Goal: Information Seeking & Learning: Learn about a topic

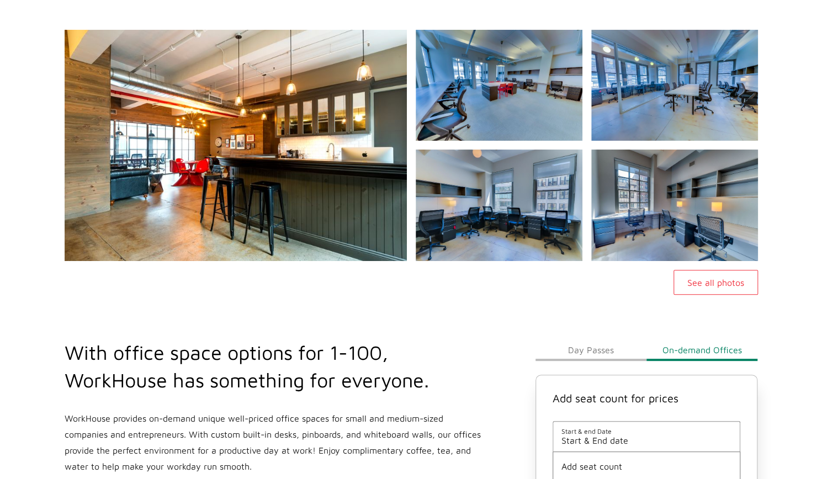
scroll to position [74, 0]
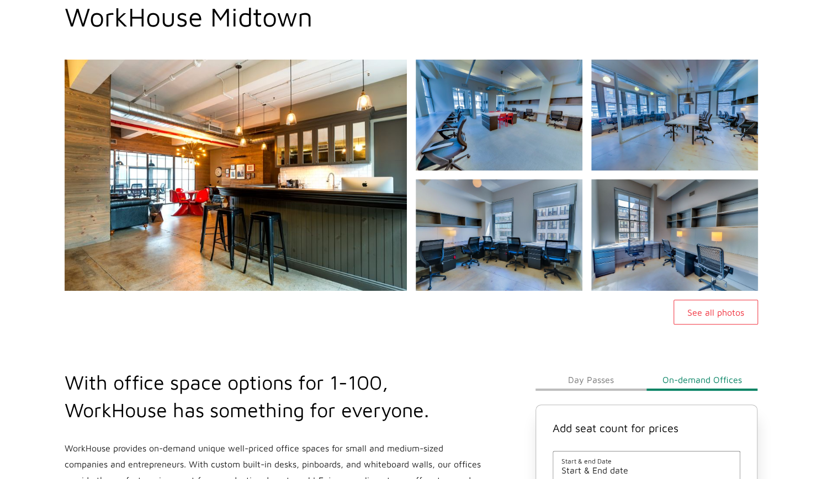
click at [571, 370] on button "Day Passes" at bounding box center [590, 380] width 111 height 22
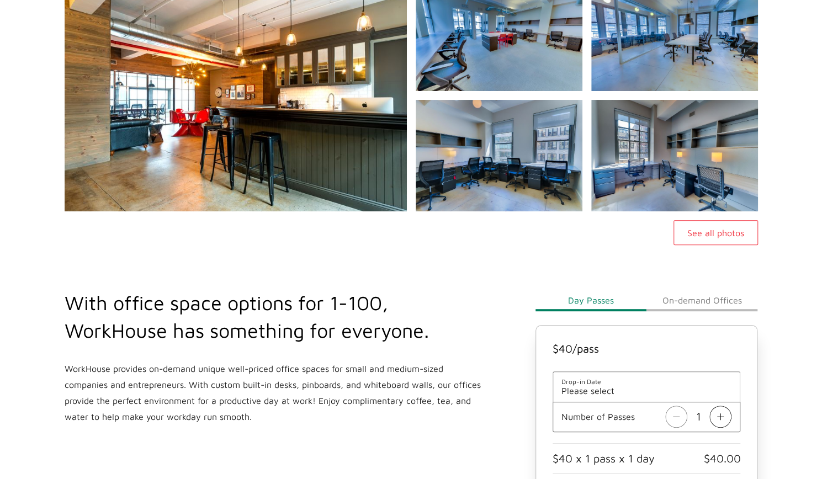
scroll to position [154, 0]
click at [727, 303] on button "On-demand Offices" at bounding box center [701, 300] width 111 height 22
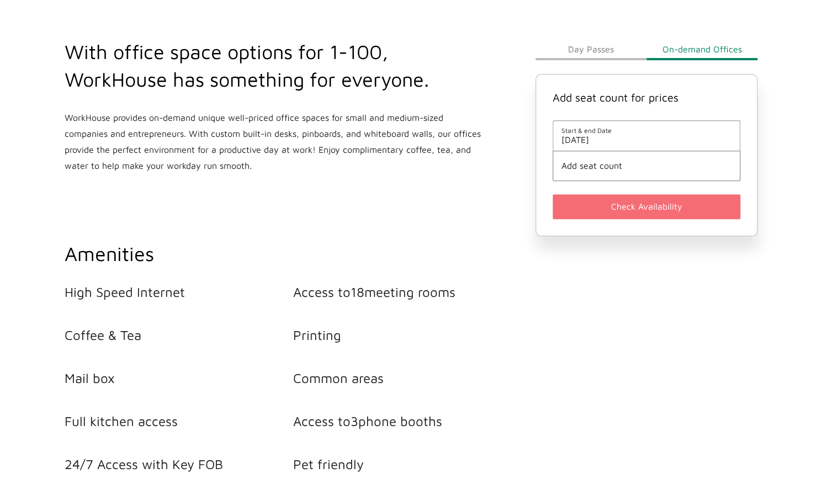
scroll to position [354, 0]
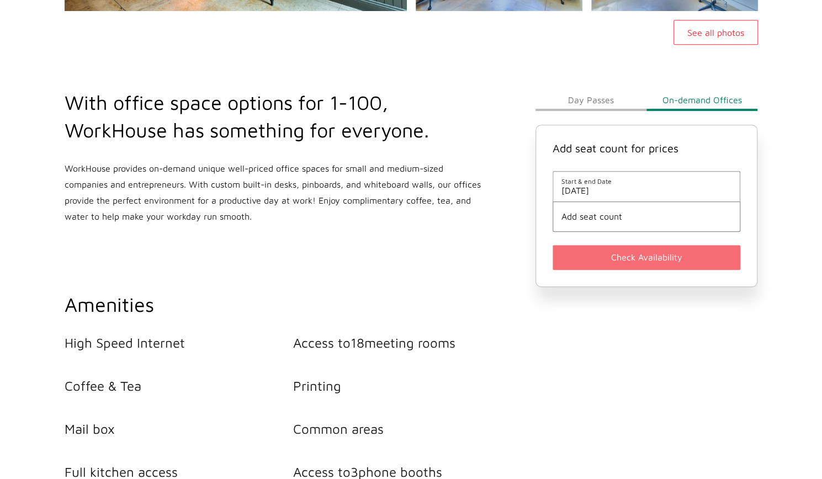
click at [579, 98] on button "Day Passes" at bounding box center [590, 100] width 111 height 22
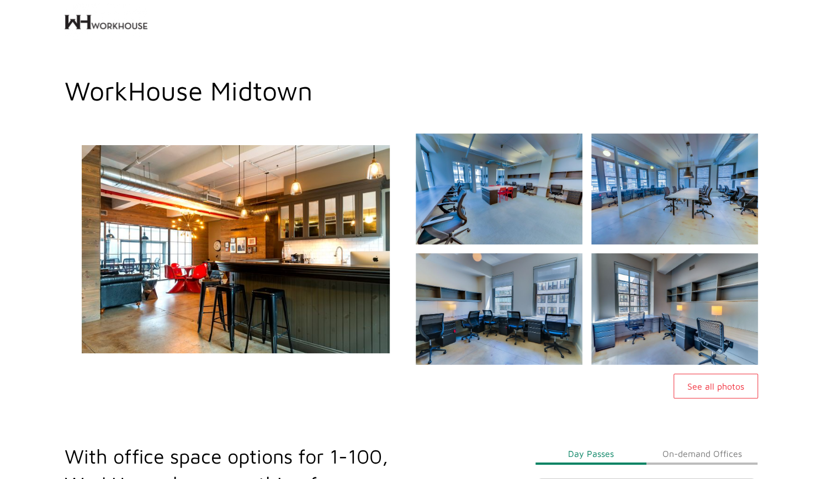
click at [275, 287] on img at bounding box center [236, 248] width 370 height 249
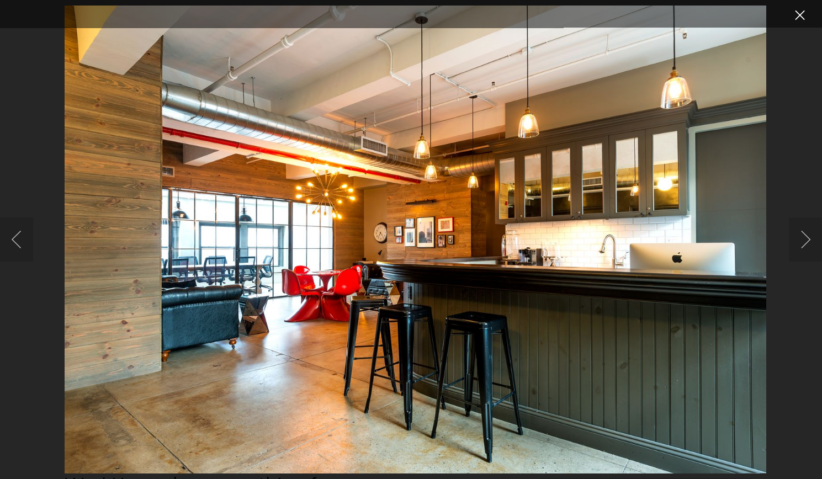
click at [798, 15] on button "Close lightbox" at bounding box center [799, 15] width 22 height 19
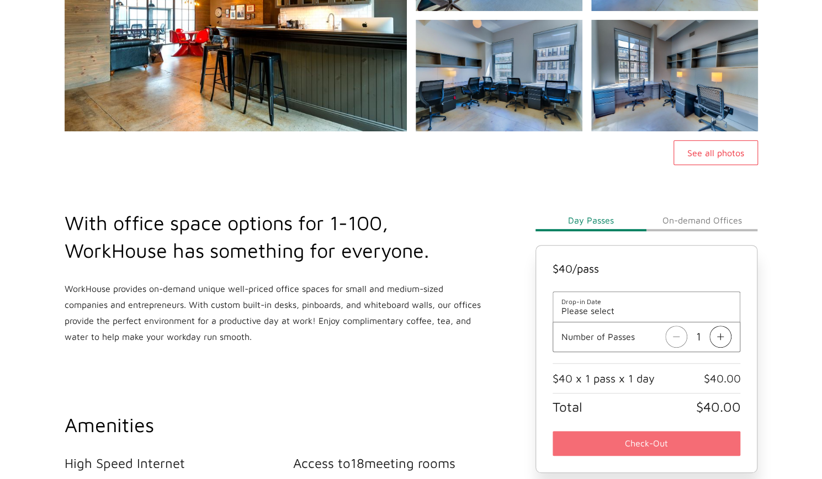
scroll to position [262, 0]
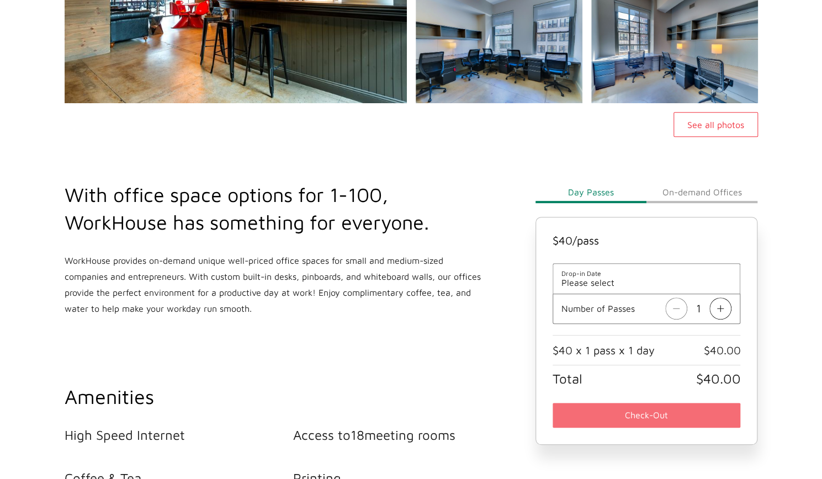
click at [719, 186] on button "On-demand Offices" at bounding box center [701, 192] width 111 height 22
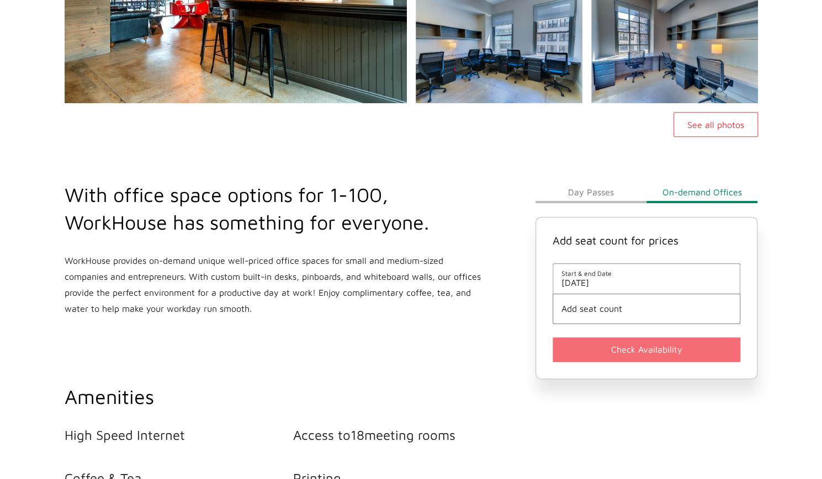
click at [572, 196] on button "Day Passes" at bounding box center [590, 192] width 111 height 22
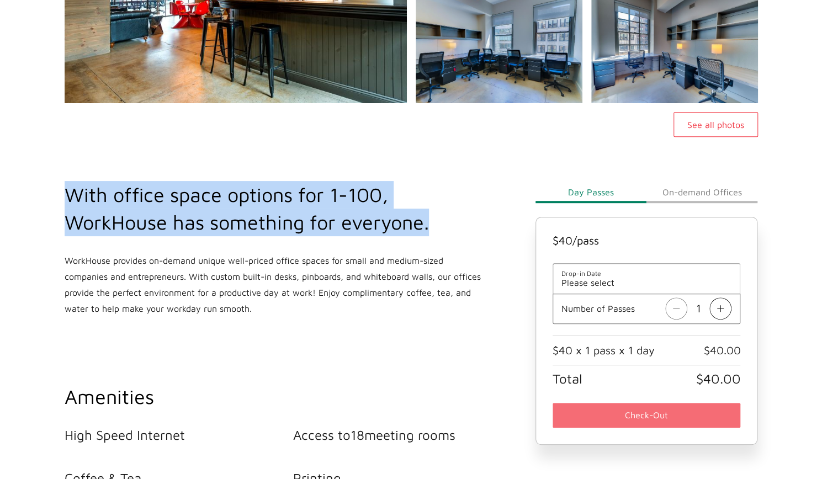
drag, startPoint x: 460, startPoint y: 226, endPoint x: 44, endPoint y: 174, distance: 418.7
click at [44, 174] on main "WorkHouse Midtown See all photos With office space options for 1-100, WorkHouse…" at bounding box center [411, 418] width 822 height 1209
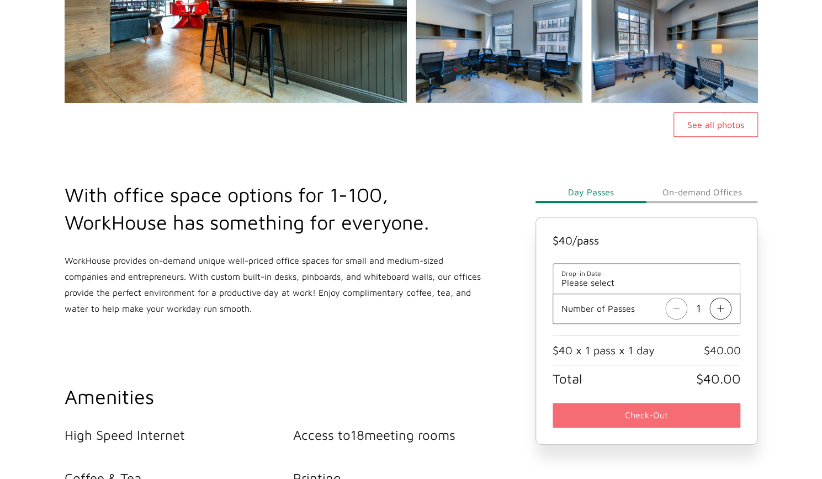
click at [71, 242] on div "With office space options for 1-100, WorkHouse has something for everyone. Work…" at bounding box center [273, 249] width 431 height 136
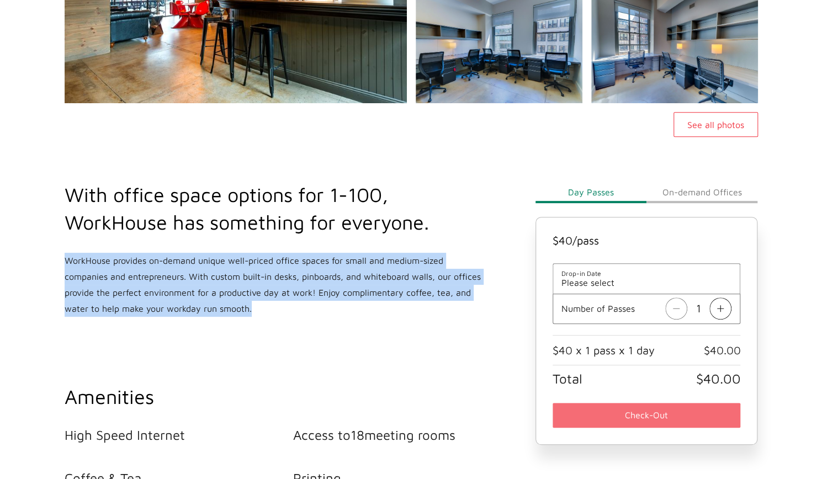
drag, startPoint x: 64, startPoint y: 257, endPoint x: 249, endPoint y: 304, distance: 191.4
click at [249, 304] on p "WorkHouse provides on-demand unique well-priced office spaces for small and med…" at bounding box center [274, 285] width 418 height 64
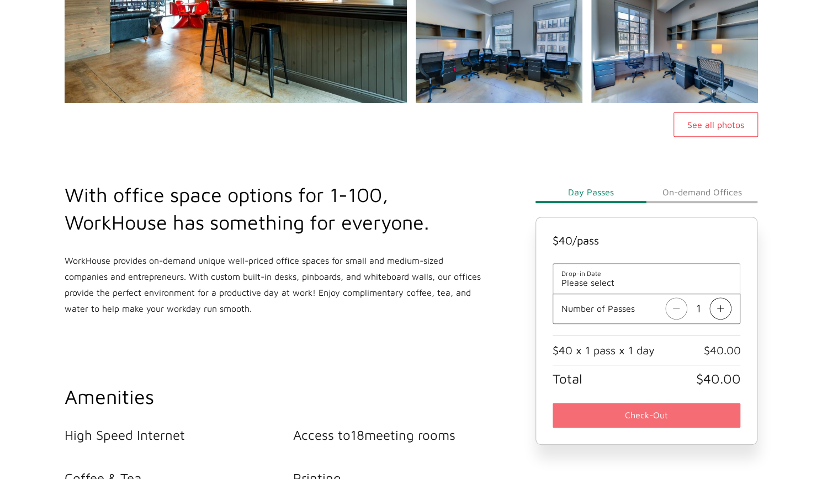
click at [260, 333] on div "With office space options for 1-100, WorkHouse has something for everyone. Work…" at bounding box center [293, 376] width 471 height 478
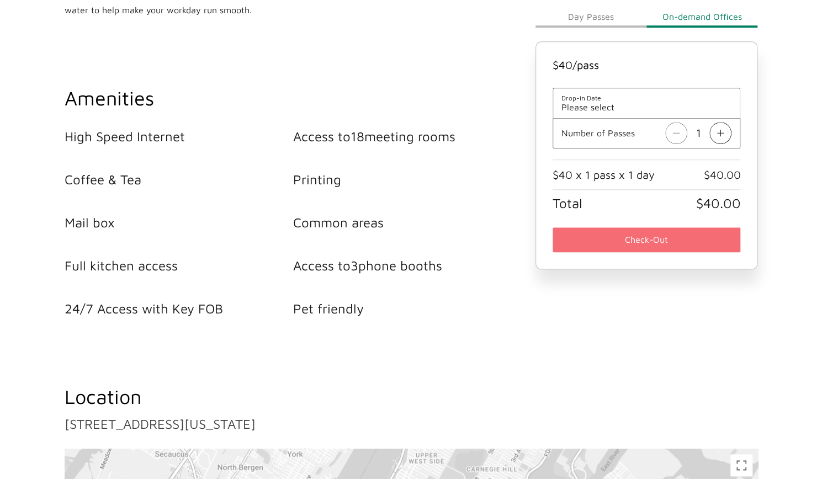
scroll to position [749, 0]
